Goal: Task Accomplishment & Management: Use online tool/utility

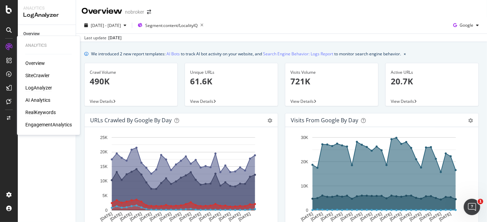
click at [43, 113] on div "RealKeywords" at bounding box center [40, 112] width 30 height 7
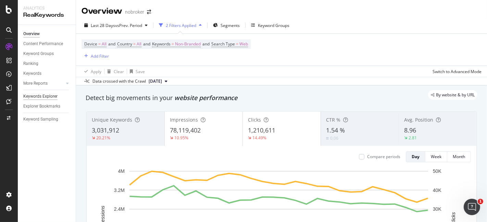
click at [37, 96] on div "Keywords Explorer" at bounding box center [40, 96] width 34 height 7
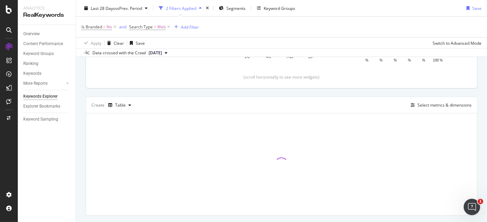
scroll to position [165, 0]
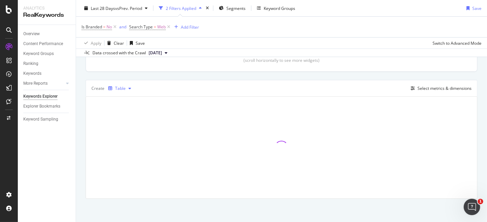
click at [130, 88] on icon "button" at bounding box center [129, 89] width 3 height 4
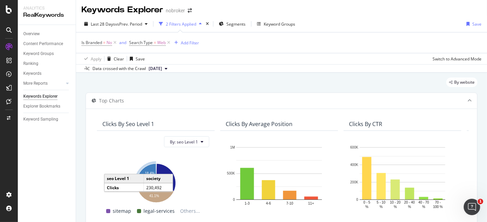
scroll to position [0, 0]
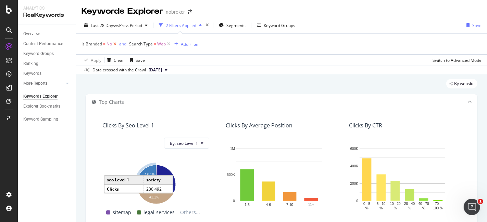
click at [116, 45] on icon at bounding box center [115, 44] width 6 height 7
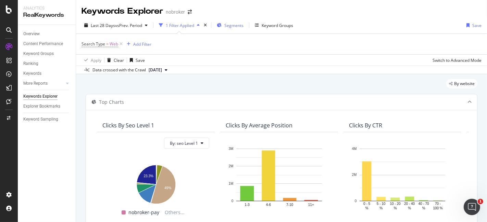
click at [235, 27] on span "Segments" at bounding box center [233, 26] width 19 height 6
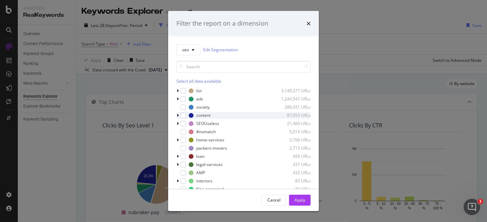
click at [176, 117] on div "modal" at bounding box center [178, 115] width 4 height 7
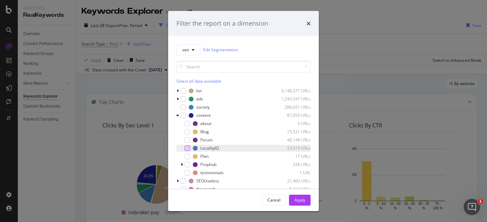
click at [187, 147] on div "modal" at bounding box center [186, 148] width 5 height 5
click at [304, 200] on div "Apply" at bounding box center [299, 200] width 11 height 6
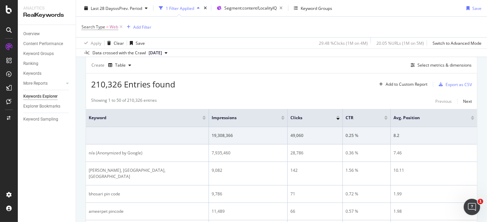
scroll to position [184, 0]
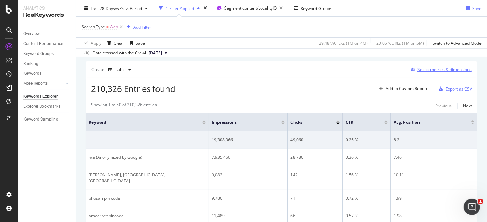
click at [432, 70] on div "Select metrics & dimensions" at bounding box center [444, 70] width 54 height 6
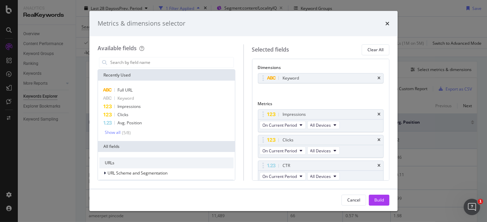
click at [384, 23] on div "Metrics & dimensions selector" at bounding box center [244, 23] width 292 height 9
click at [385, 23] on icon "times" at bounding box center [387, 23] width 4 height 5
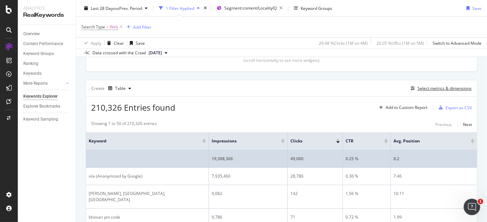
scroll to position [165, 0]
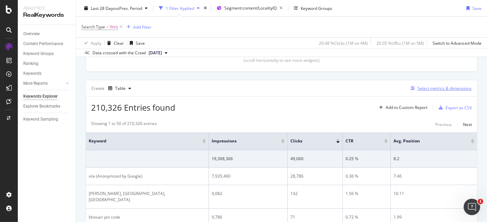
click at [440, 87] on div "Select metrics & dimensions" at bounding box center [444, 89] width 54 height 6
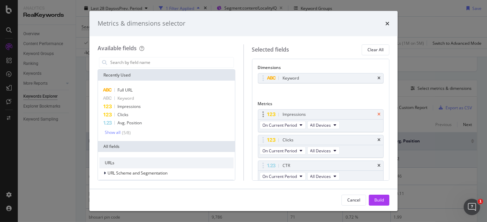
click at [377, 115] on icon "times" at bounding box center [378, 115] width 3 height 4
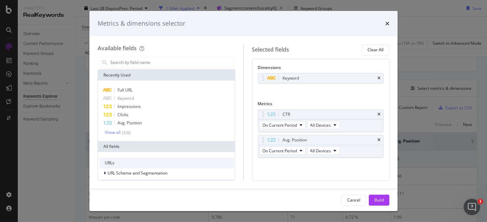
click at [372, 115] on div "CTR" at bounding box center [328, 114] width 95 height 7
click at [377, 115] on div "CTR" at bounding box center [320, 115] width 125 height 10
click at [377, 114] on icon "times" at bounding box center [378, 115] width 3 height 4
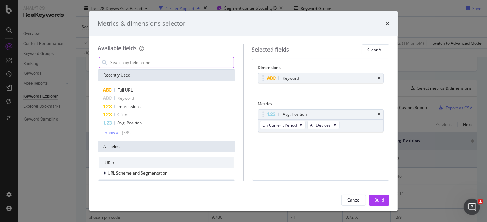
click at [182, 61] on input "modal" at bounding box center [171, 62] width 124 height 10
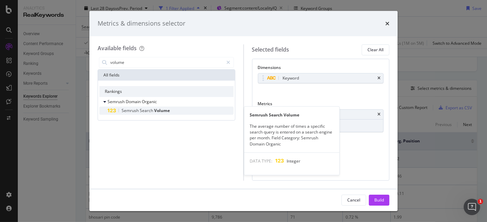
click at [166, 111] on span "Volume" at bounding box center [162, 111] width 16 height 6
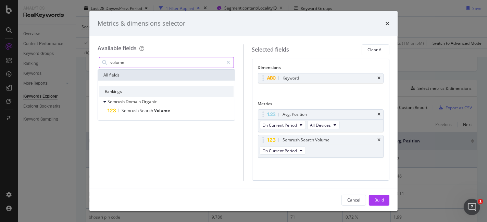
click at [193, 60] on input "volume" at bounding box center [166, 62] width 114 height 10
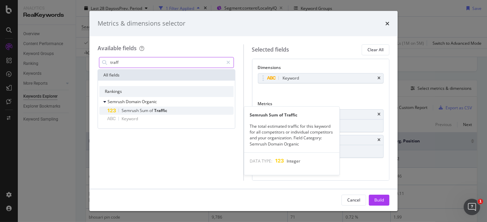
type input "traff"
click at [166, 109] on span "Traffic" at bounding box center [160, 111] width 13 height 6
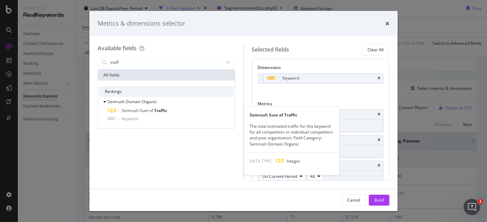
scroll to position [2, 0]
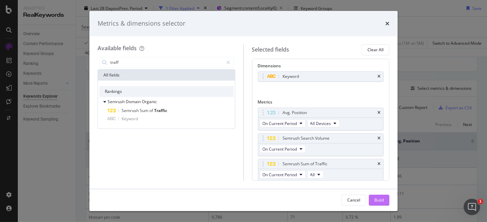
click at [380, 201] on div "Build" at bounding box center [379, 200] width 10 height 6
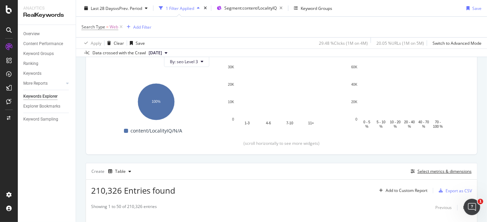
scroll to position [38, 0]
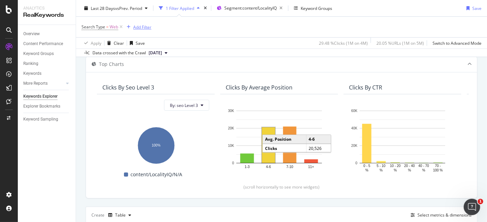
click at [144, 27] on div "Add Filter" at bounding box center [142, 27] width 18 height 6
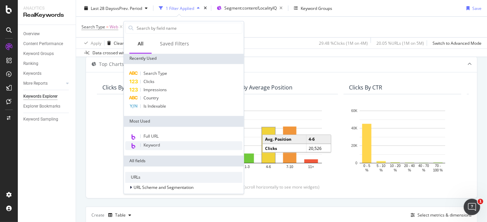
scroll to position [0, 0]
click at [267, 26] on div "Search Type = Web Add Filter" at bounding box center [281, 27] width 400 height 21
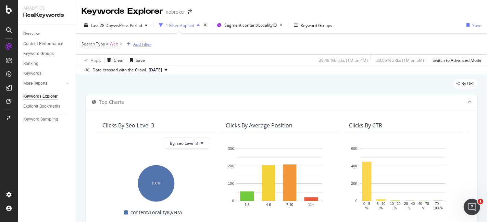
click at [138, 42] on div "Add Filter" at bounding box center [142, 44] width 18 height 6
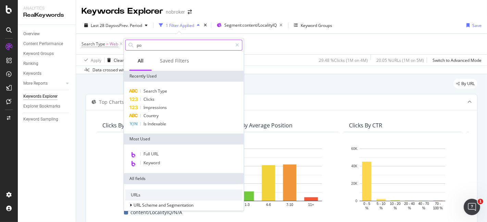
type input "pos"
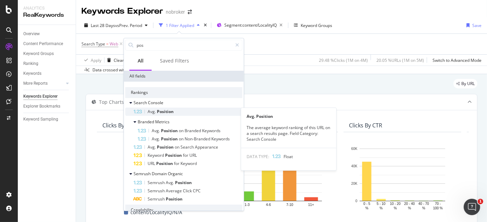
click at [160, 110] on span "Position" at bounding box center [165, 112] width 17 height 6
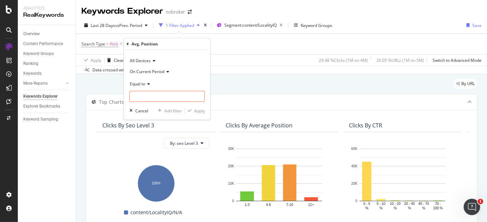
click at [147, 84] on icon at bounding box center [147, 84] width 5 height 4
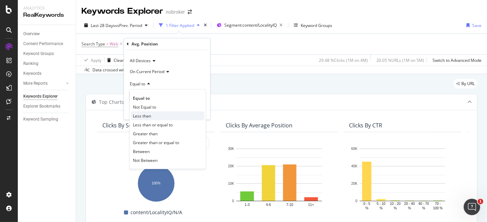
click at [144, 115] on span "Less than" at bounding box center [142, 116] width 18 height 6
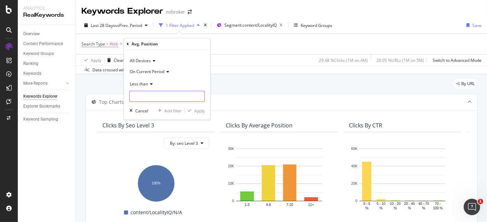
click at [148, 99] on input "number" at bounding box center [166, 96] width 75 height 11
type input "10"
click at [197, 110] on div "Apply" at bounding box center [199, 111] width 11 height 6
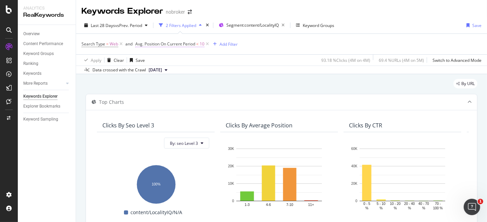
click at [185, 43] on span "Avg. Position On Current Period" at bounding box center [165, 44] width 60 height 6
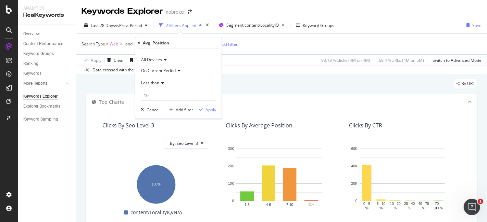
click at [214, 111] on div "Apply" at bounding box center [210, 110] width 11 height 6
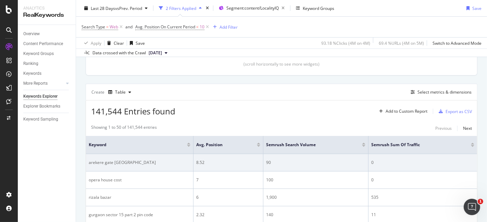
scroll to position [152, 0]
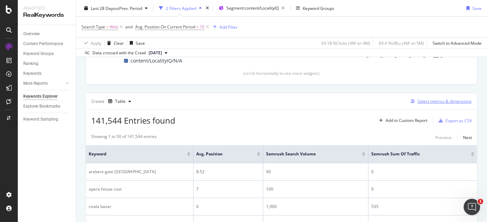
click at [434, 99] on div "Select metrics & dimensions" at bounding box center [444, 102] width 54 height 6
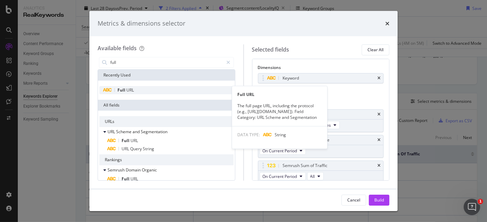
type input "full"
click at [122, 91] on span "Full" at bounding box center [121, 90] width 9 height 6
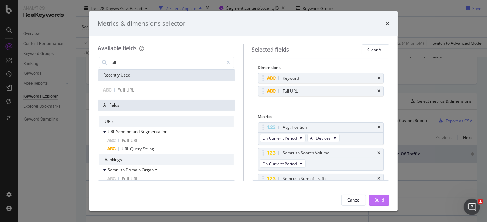
click at [383, 201] on div "Build" at bounding box center [379, 200] width 10 height 6
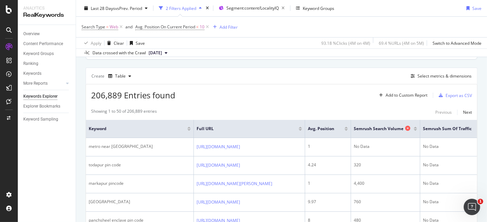
click at [410, 128] on icon at bounding box center [407, 128] width 5 height 5
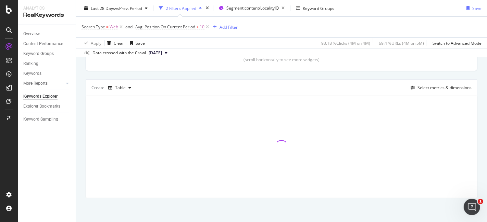
scroll to position [165, 0]
click at [411, 89] on div "button" at bounding box center [413, 89] width 10 height 4
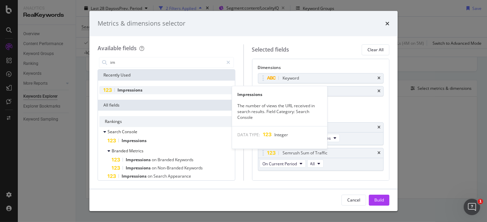
click at [183, 89] on div "Impressions" at bounding box center [166, 90] width 134 height 8
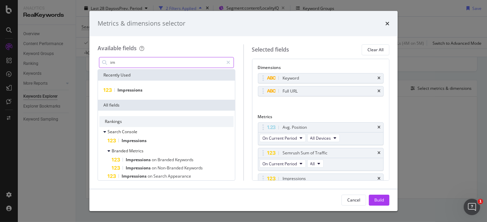
scroll to position [14, 0]
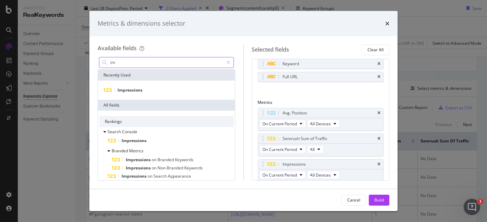
click at [181, 62] on input "im" at bounding box center [166, 62] width 114 height 10
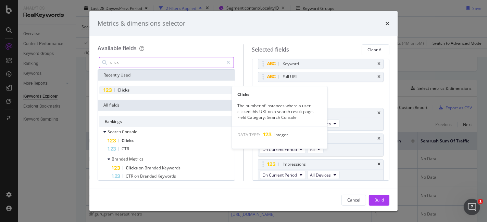
type input "click"
click at [160, 90] on div "Clicks" at bounding box center [166, 90] width 134 height 8
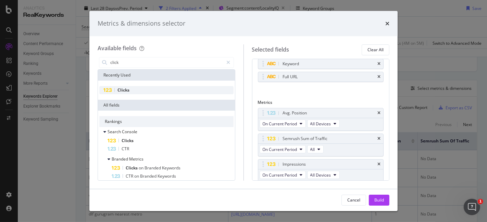
scroll to position [40, 0]
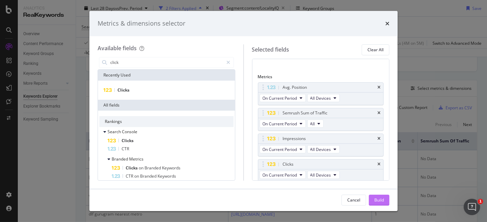
click at [386, 202] on button "Build" at bounding box center [379, 200] width 21 height 11
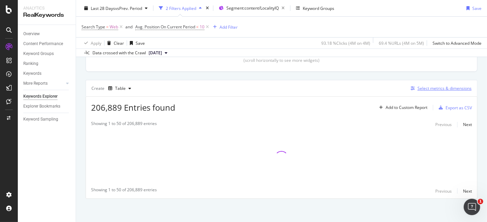
click at [439, 85] on div "Select metrics & dimensions" at bounding box center [440, 89] width 64 height 8
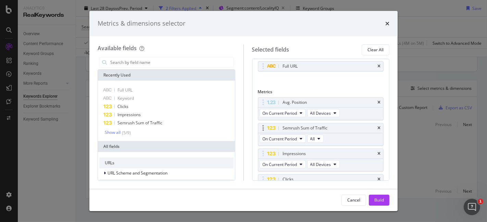
scroll to position [63, 0]
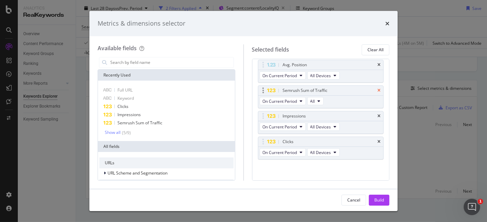
click at [377, 89] on icon "times" at bounding box center [378, 91] width 3 height 4
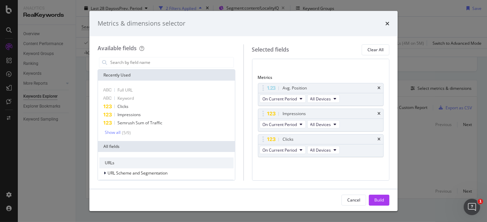
scroll to position [37, 0]
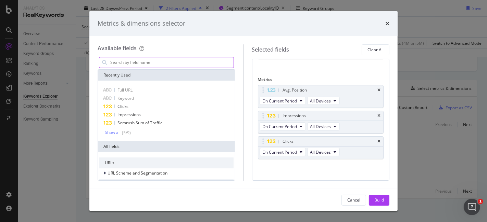
click at [182, 64] on input "modal" at bounding box center [171, 62] width 124 height 10
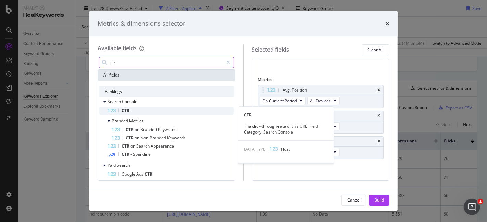
type input "ctr"
click at [150, 108] on div "CTR" at bounding box center [170, 111] width 126 height 8
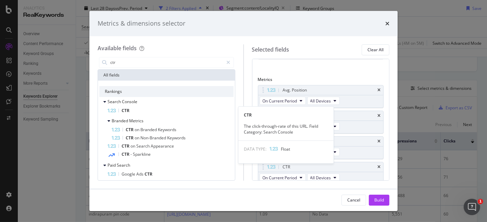
scroll to position [63, 0]
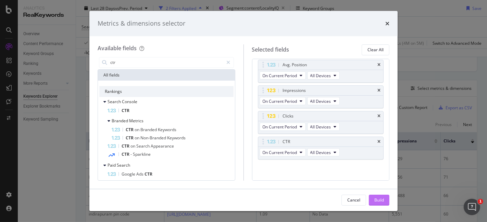
click at [382, 200] on div "Build" at bounding box center [379, 200] width 10 height 6
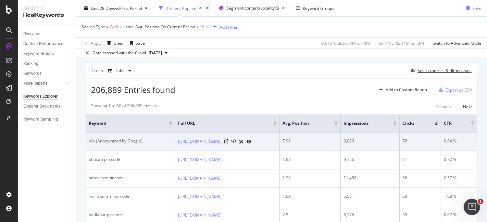
scroll to position [190, 0]
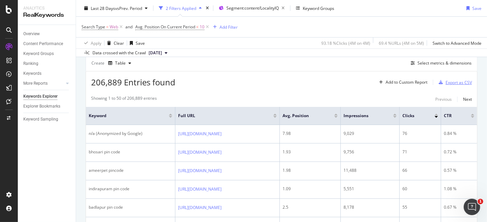
click at [455, 80] on div "Export as CSV" at bounding box center [458, 83] width 26 height 6
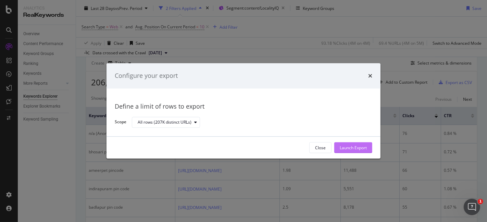
click at [353, 147] on div "Launch Export" at bounding box center [352, 148] width 27 height 6
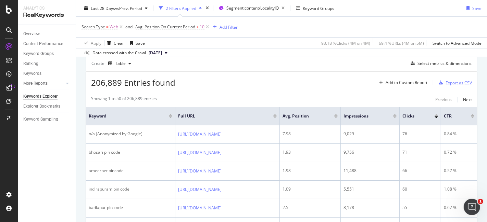
scroll to position [184, 0]
